Goal: Task Accomplishment & Management: Manage account settings

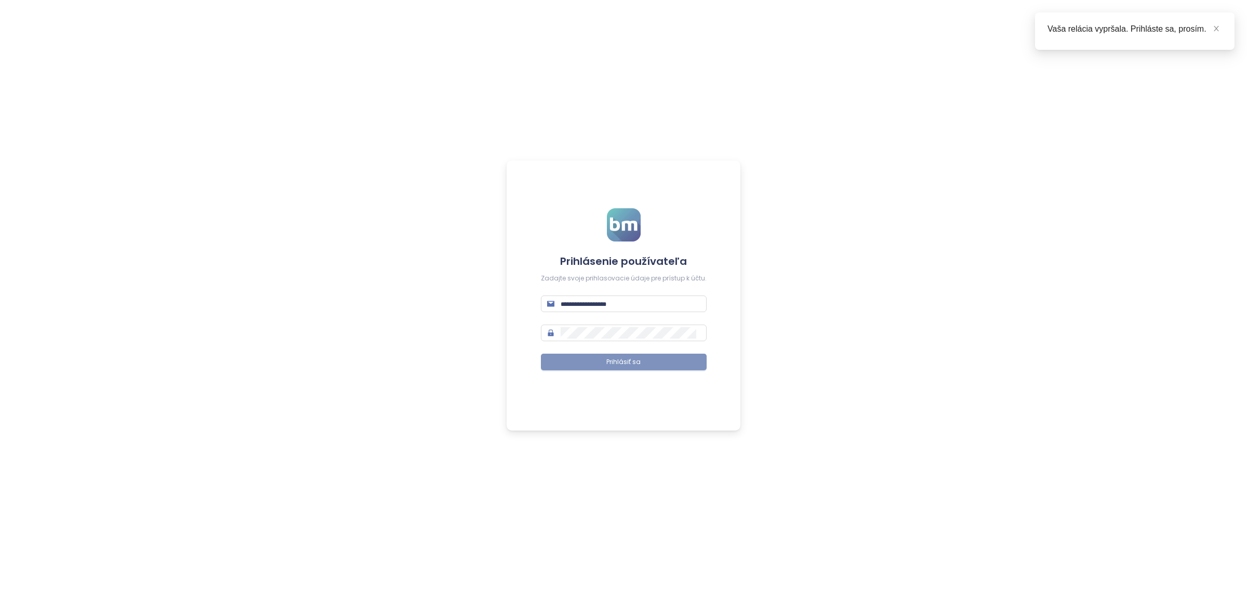
type input "**********"
click at [604, 364] on button "Prihlásiť sa" at bounding box center [624, 362] width 166 height 17
